Goal: Find specific page/section: Find specific page/section

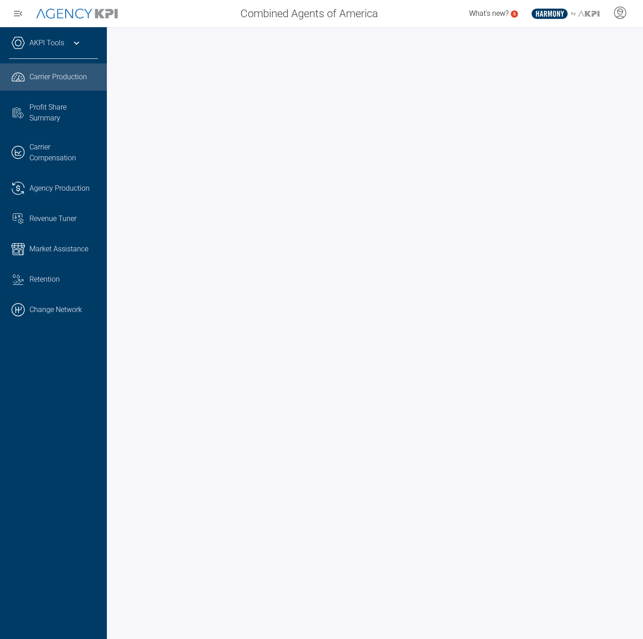
click at [76, 46] on icon at bounding box center [76, 43] width 11 height 11
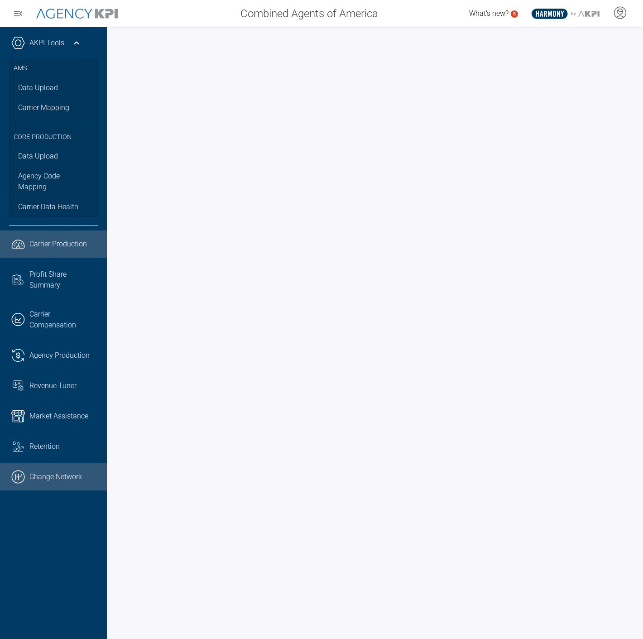
click at [59, 476] on link ".cls-1{fill:none;stroke:#000;stroke-linecap:round;stroke-linejoin:round;stroke-…" at bounding box center [53, 476] width 107 height 27
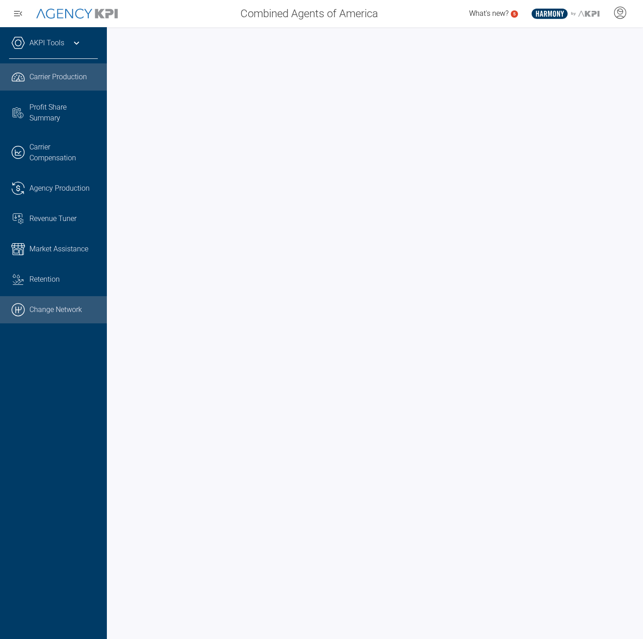
click at [49, 304] on link ".cls-1{fill:none;stroke:#000;stroke-linecap:round;stroke-linejoin:round;stroke-…" at bounding box center [53, 309] width 107 height 27
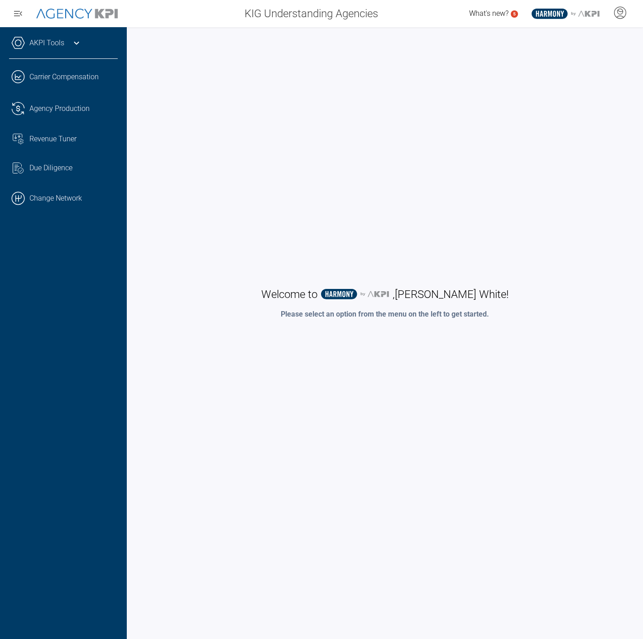
click at [63, 44] on link "AKPI Tools" at bounding box center [46, 43] width 35 height 11
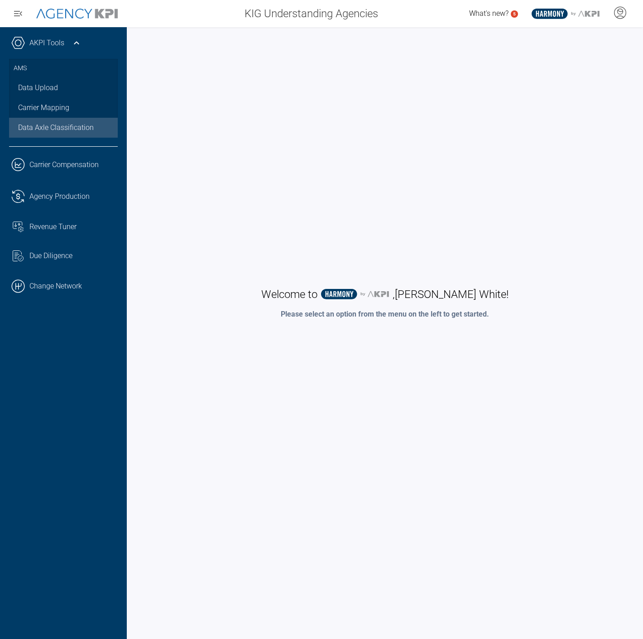
click at [55, 130] on div "Data Axle Classification" at bounding box center [63, 127] width 91 height 11
